Goal: Complete application form

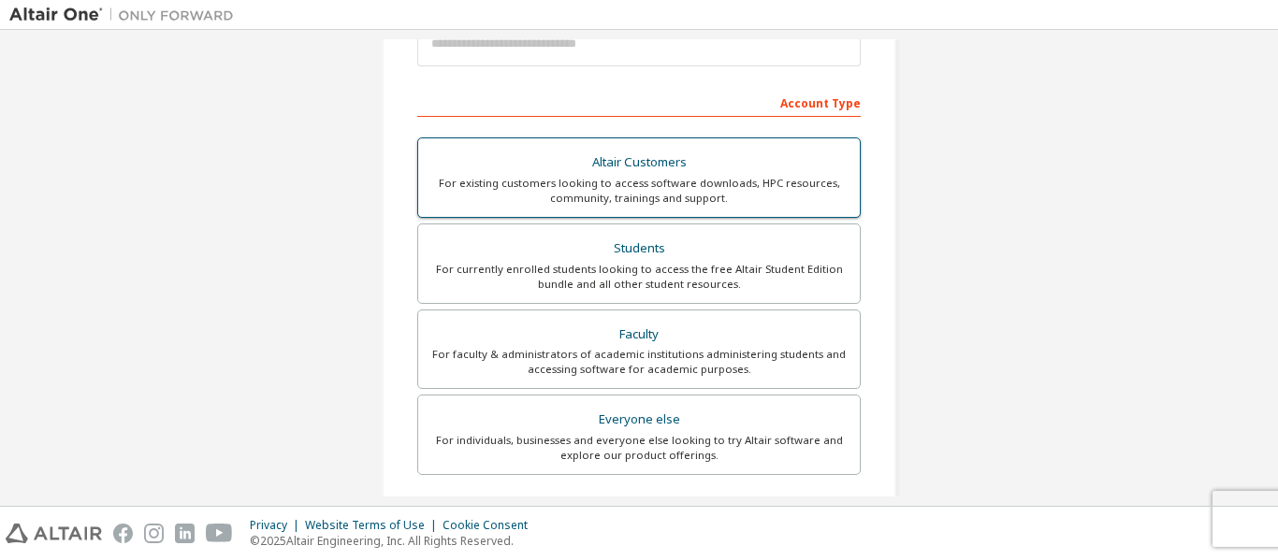
scroll to position [281, 0]
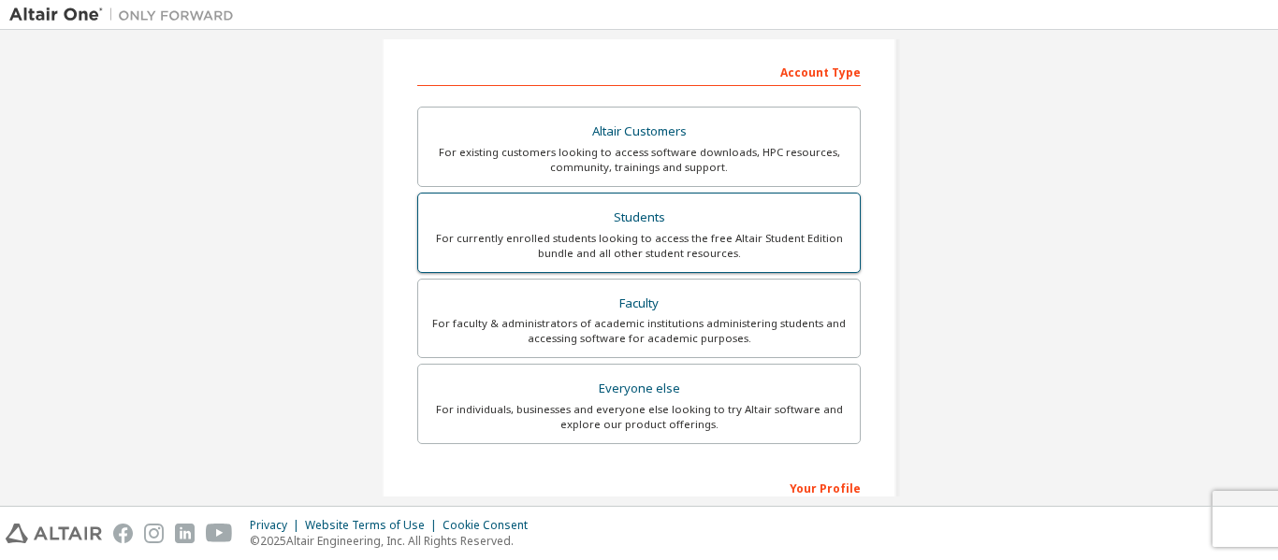
click at [706, 224] on div "Students" at bounding box center [638, 218] width 419 height 26
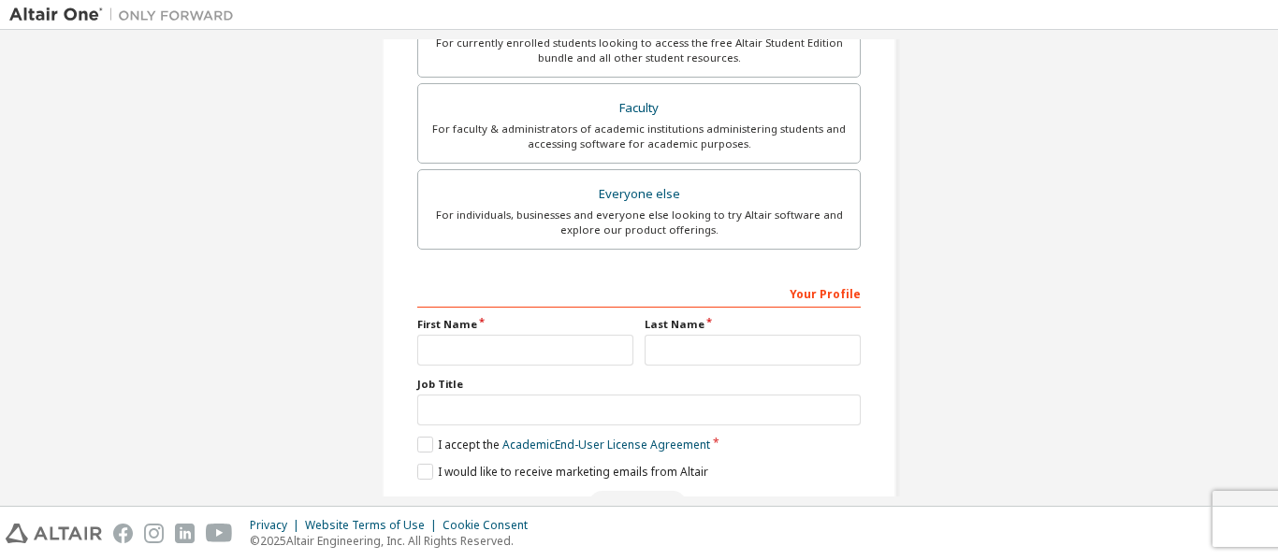
scroll to position [582, 0]
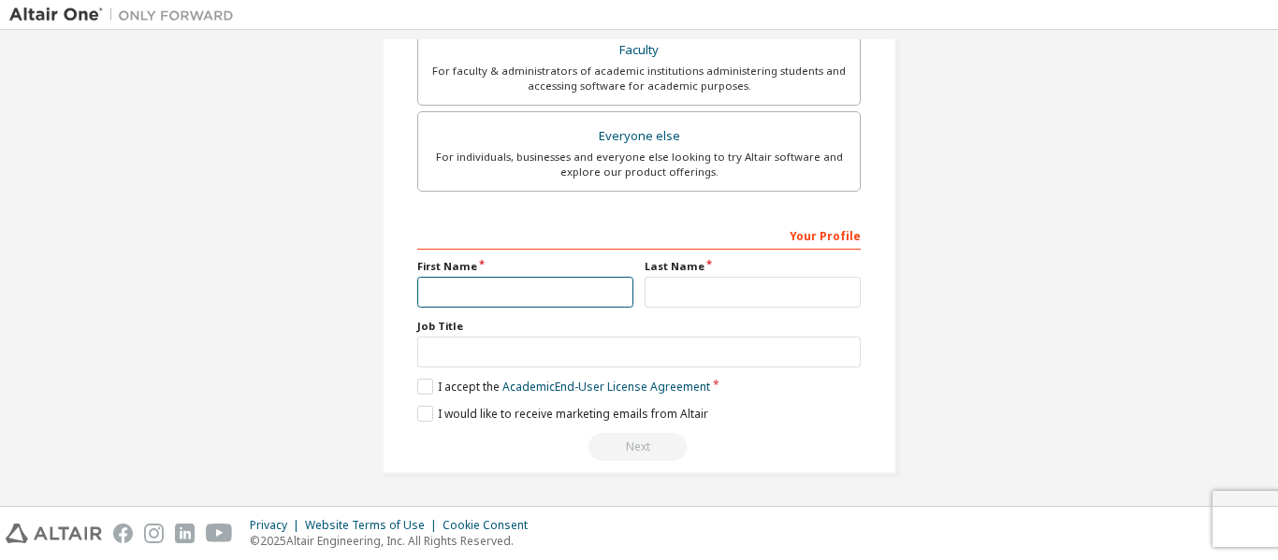
click at [523, 281] on input "text" at bounding box center [525, 292] width 216 height 31
type input "*"
type input "*****"
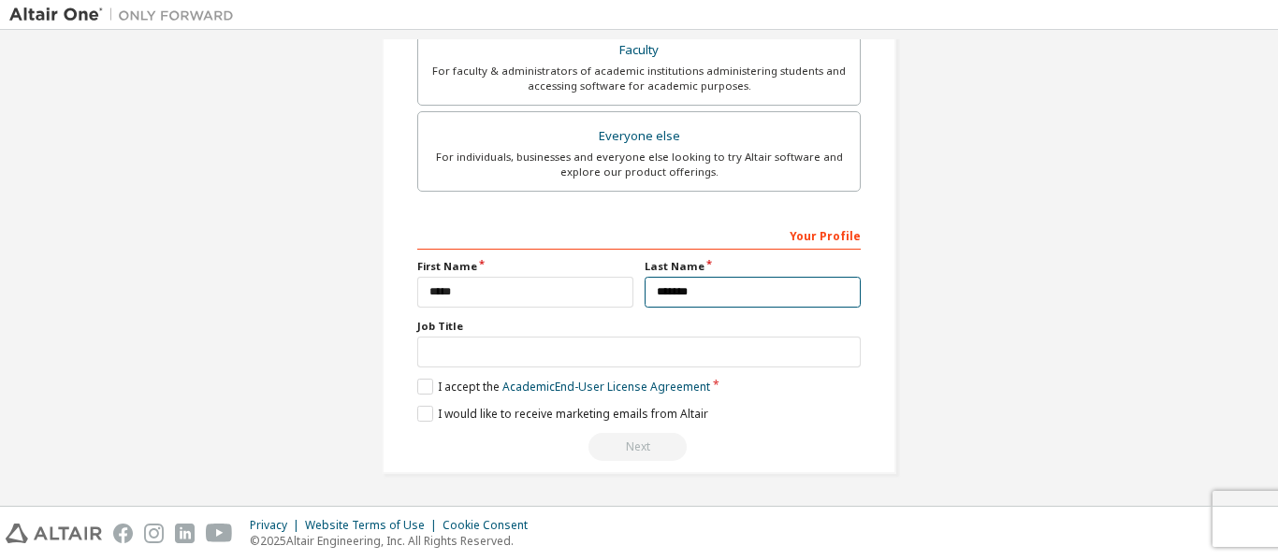
type input "*******"
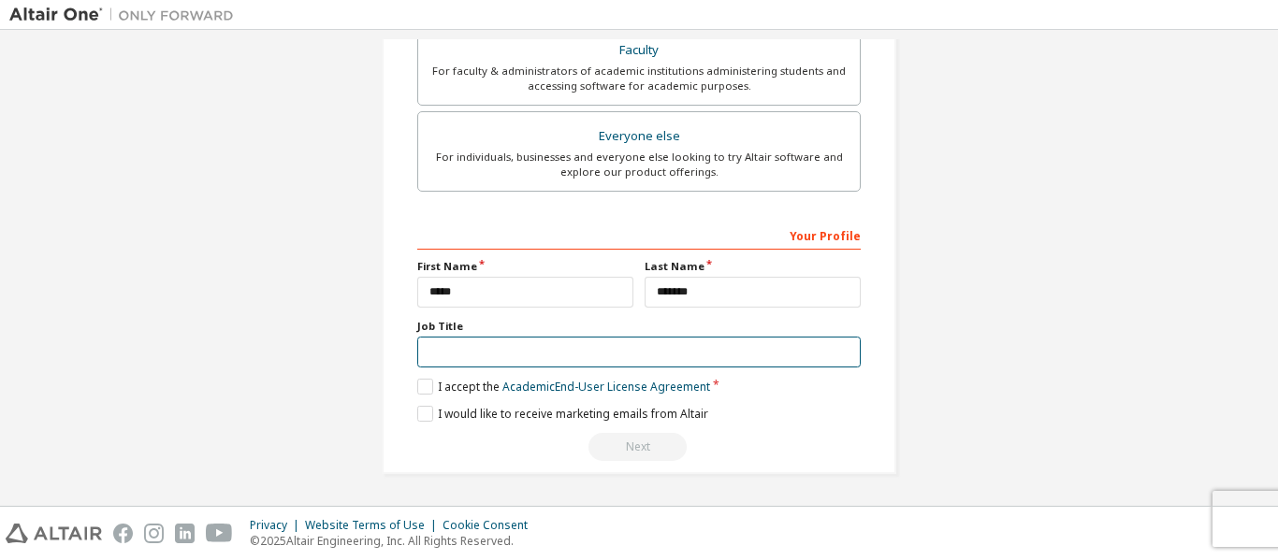
click at [500, 357] on input "text" at bounding box center [639, 352] width 444 height 31
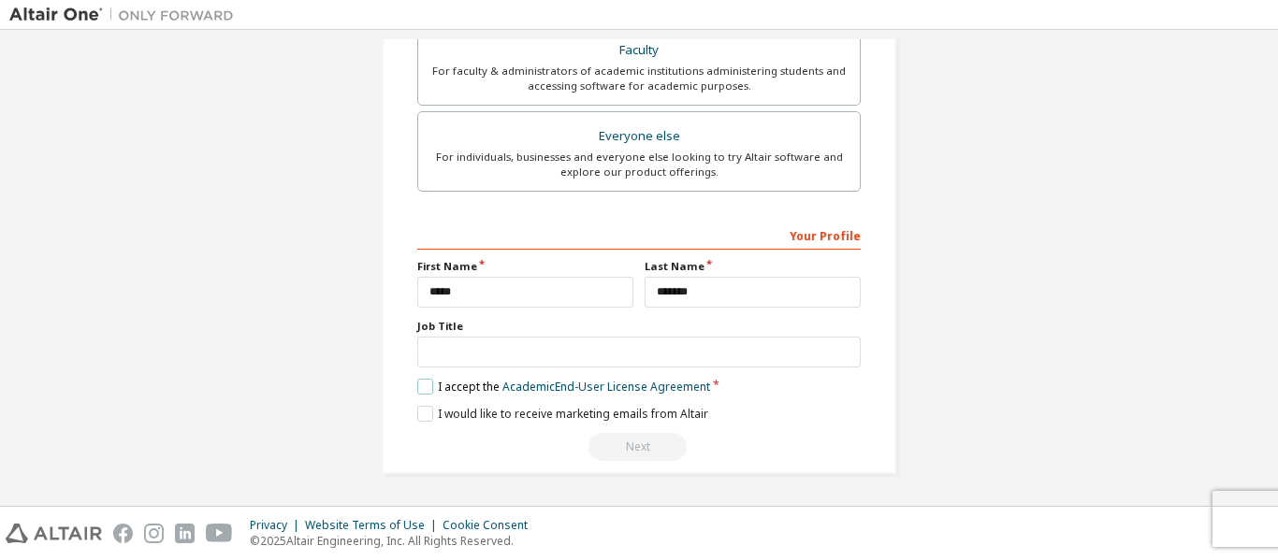
click at [418, 388] on label "I accept the Academic End-User License Agreement" at bounding box center [563, 387] width 293 height 16
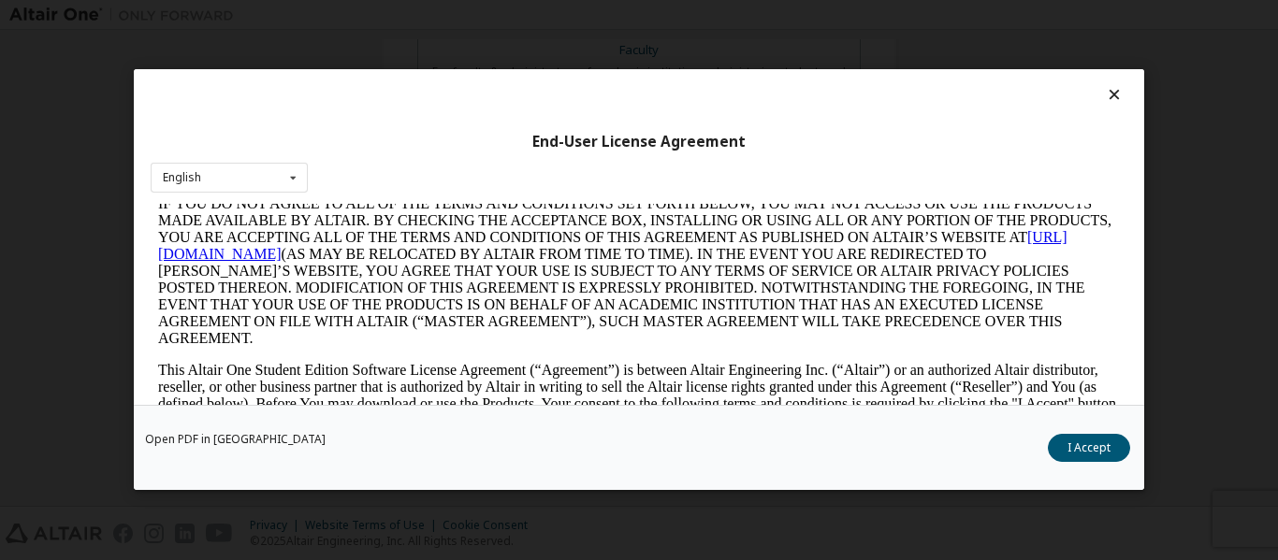
scroll to position [655, 0]
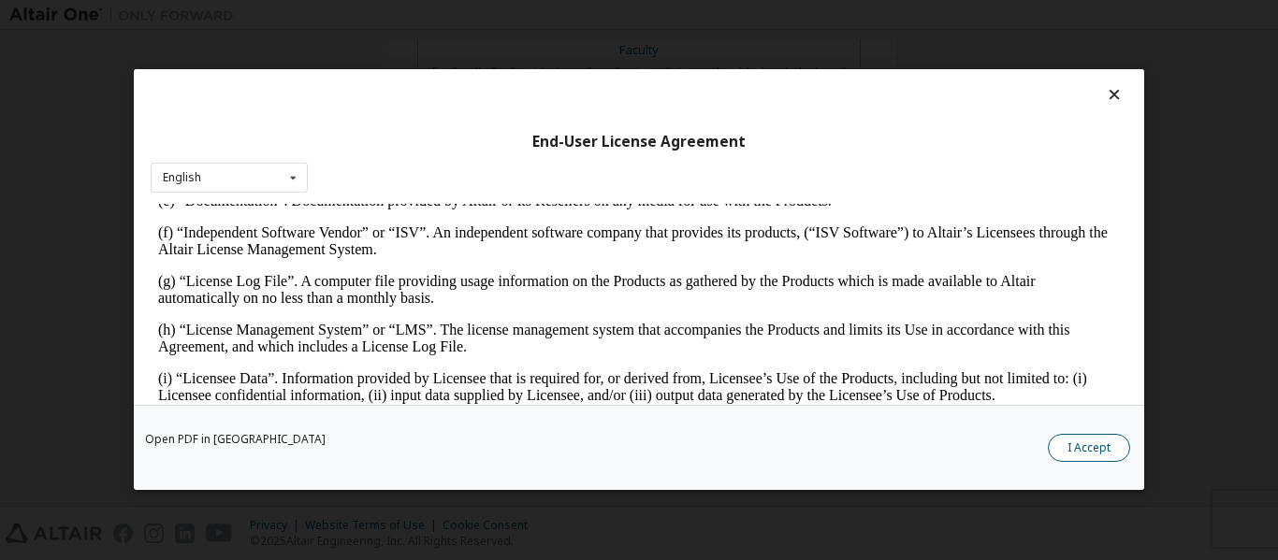
click at [1065, 441] on button "I Accept" at bounding box center [1089, 449] width 82 height 28
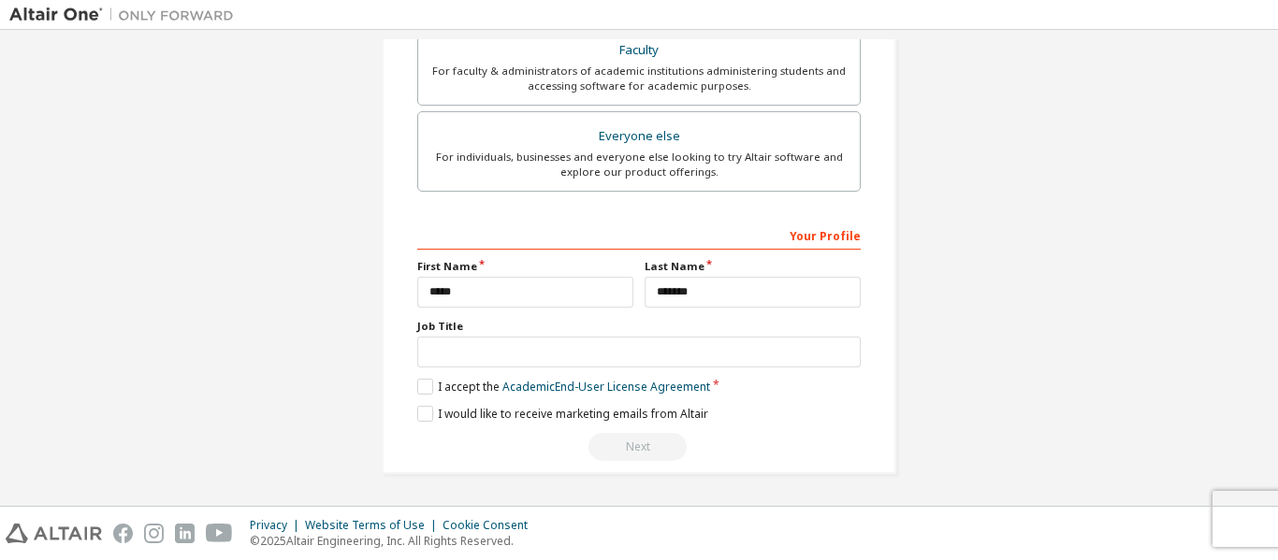
click at [645, 449] on div "Next" at bounding box center [639, 447] width 444 height 28
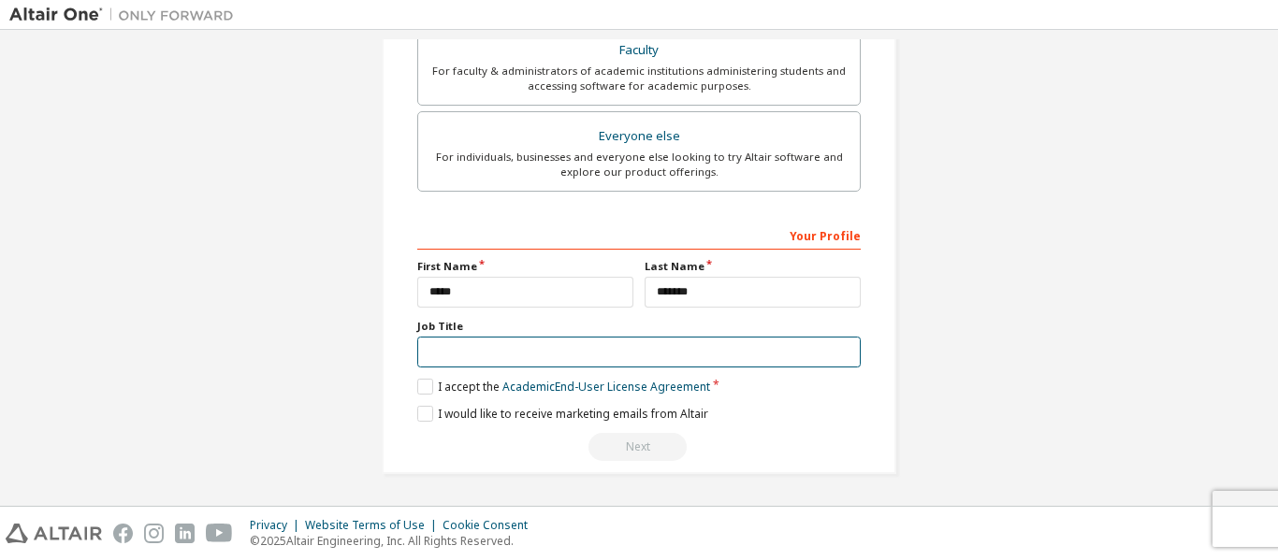
click at [674, 352] on input "text" at bounding box center [639, 352] width 444 height 31
type input "*"
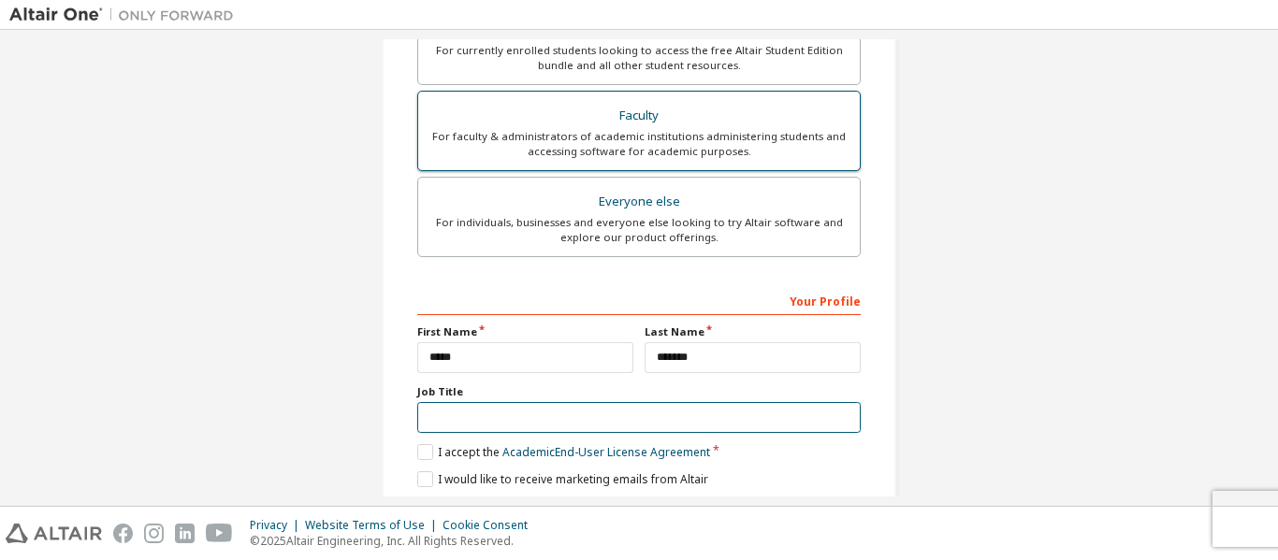
scroll to position [582, 0]
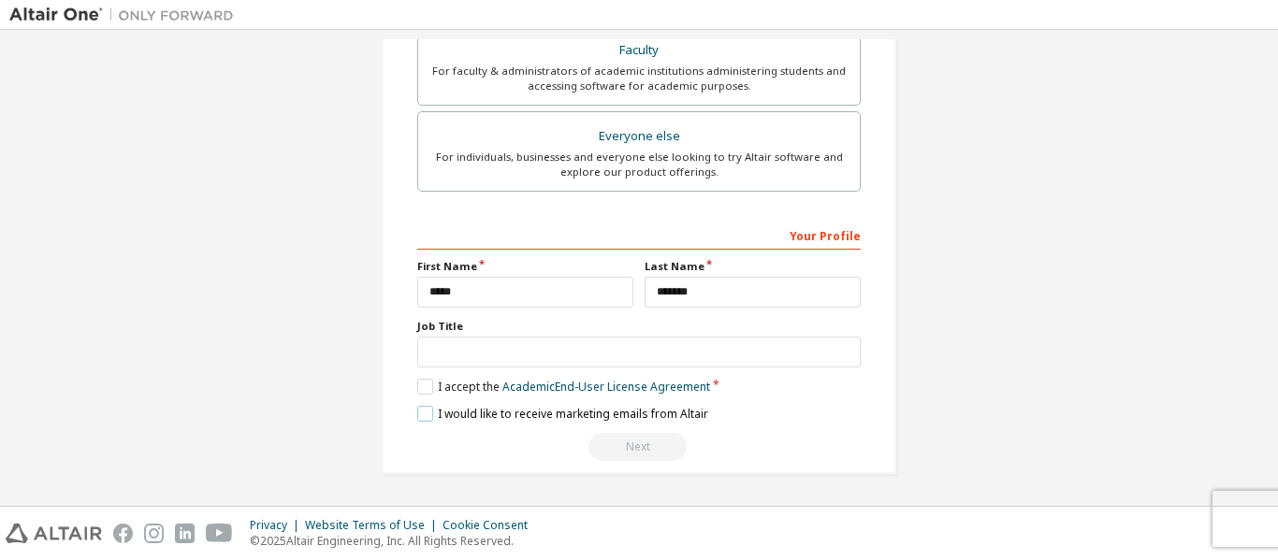
click at [417, 416] on label "I would like to receive marketing emails from Altair" at bounding box center [562, 414] width 291 height 16
click at [554, 288] on input "*****" at bounding box center [525, 292] width 216 height 31
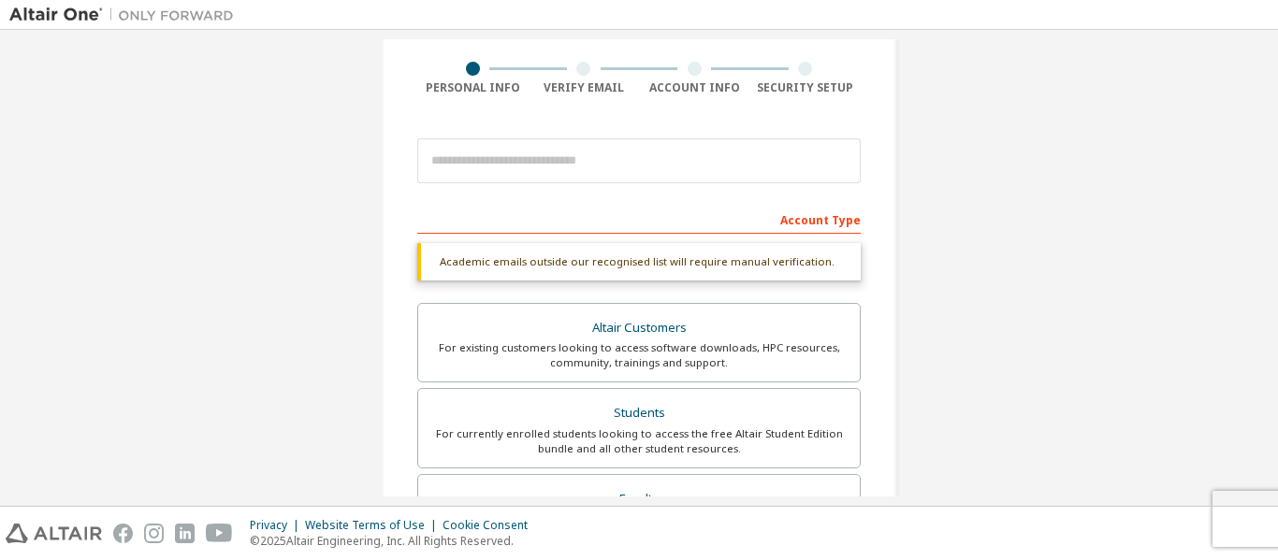
scroll to position [114, 0]
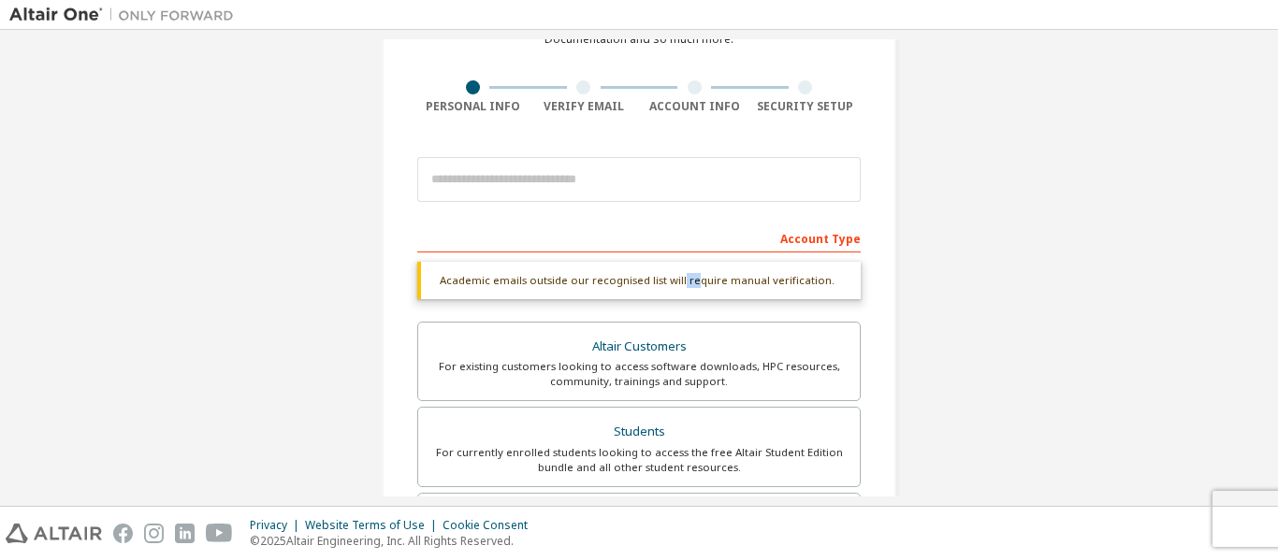
drag, startPoint x: 674, startPoint y: 290, endPoint x: 688, endPoint y: 291, distance: 14.1
click at [688, 291] on div "Academic emails outside our recognised list will require manual verification." at bounding box center [639, 280] width 444 height 37
click at [605, 268] on div "Academic emails outside our recognised list will require manual verification." at bounding box center [639, 280] width 444 height 37
click at [570, 203] on div at bounding box center [639, 180] width 444 height 64
click at [562, 172] on input "email" at bounding box center [639, 179] width 444 height 45
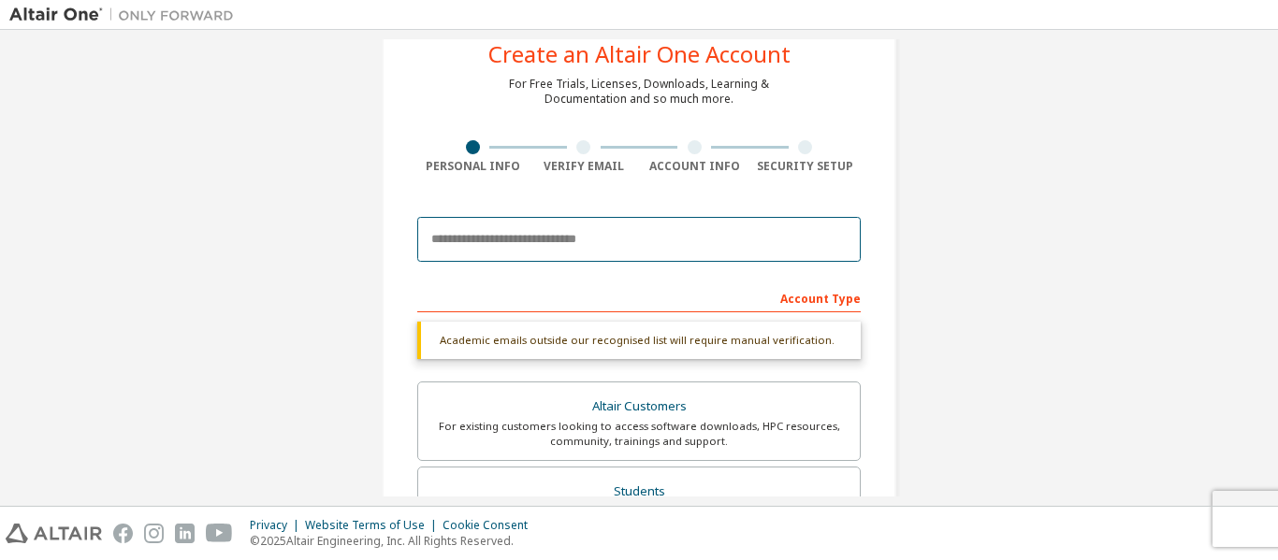
scroll to position [21, 0]
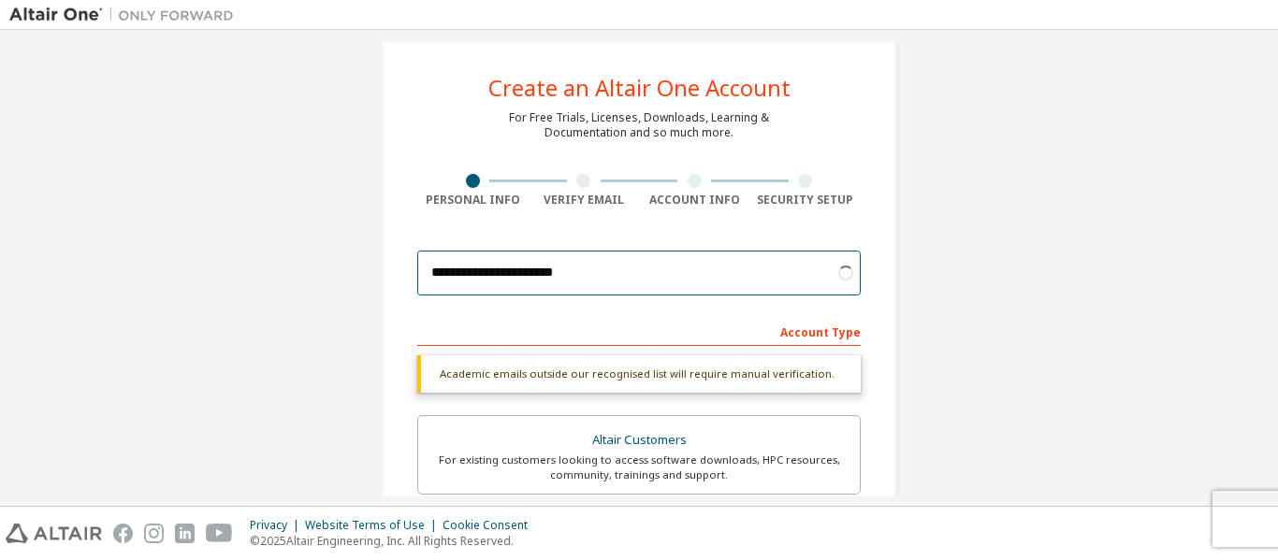
type input "**********"
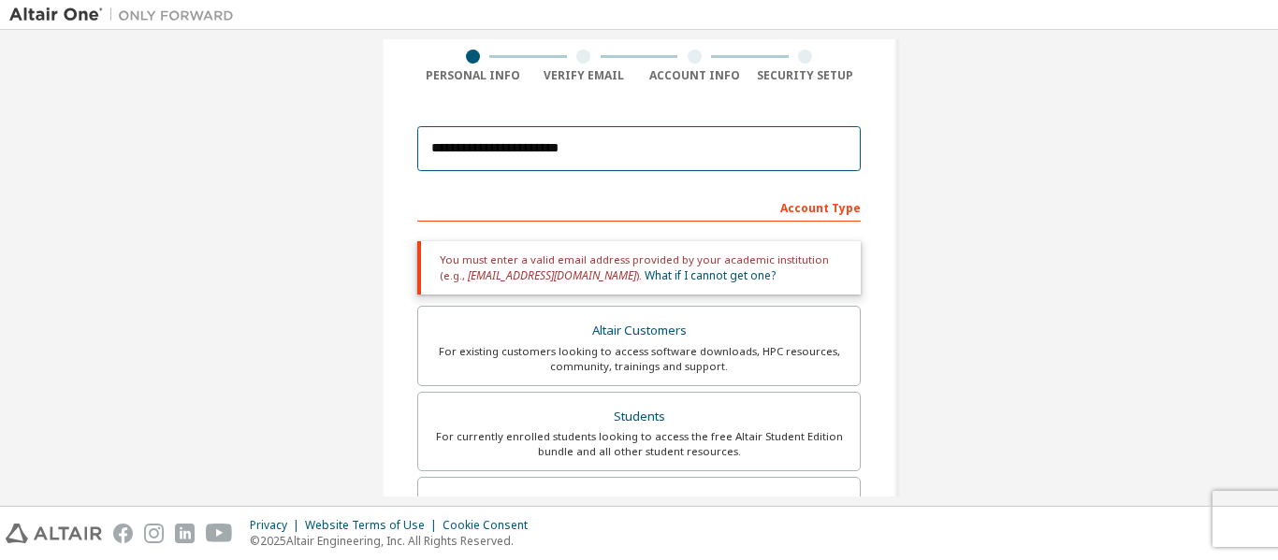
scroll to position [114, 0]
